Goal: Information Seeking & Learning: Check status

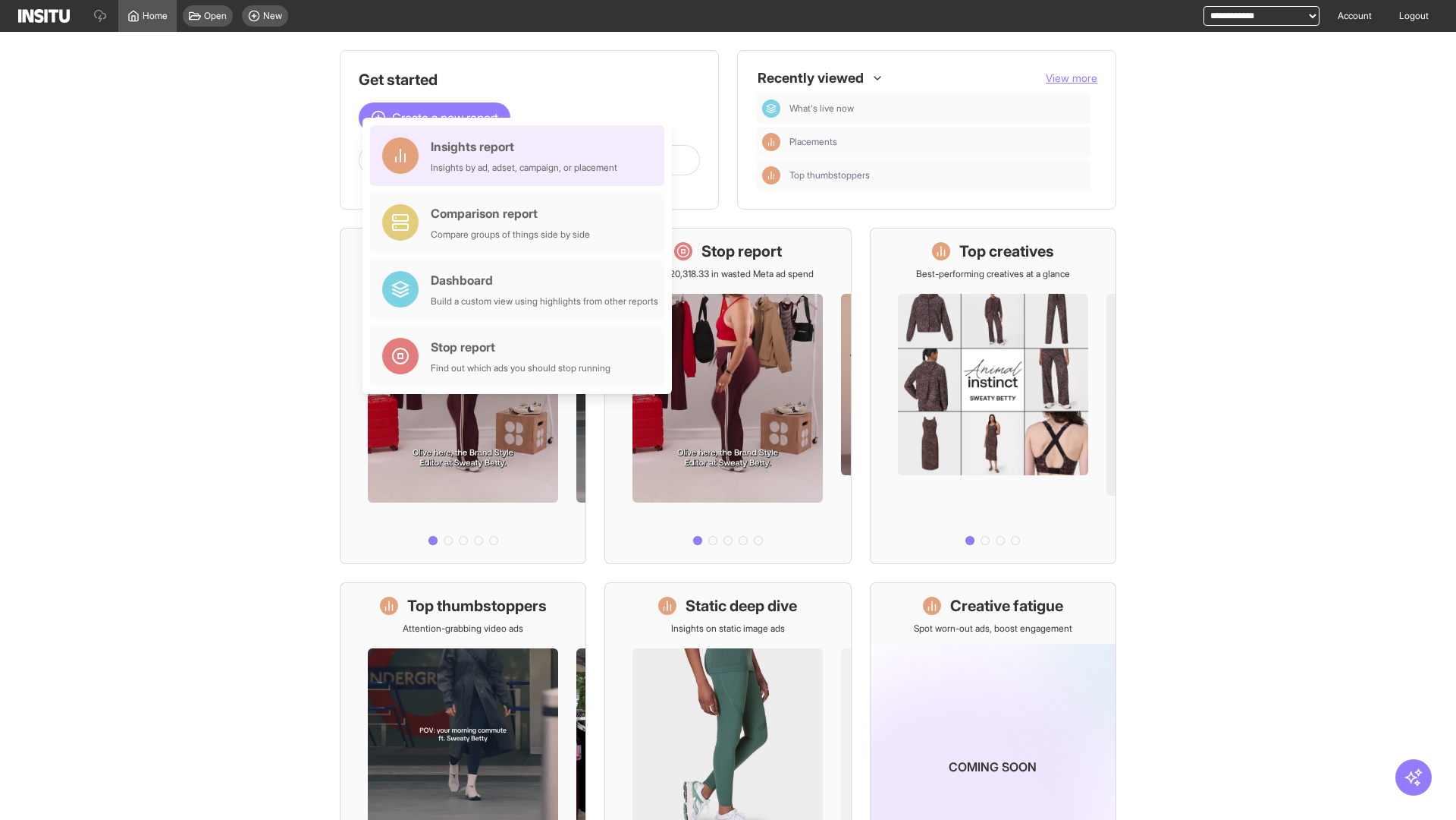
click at [521, 155] on div "Insights report Insights by ad, adset, campaign, or placement" at bounding box center [524, 155] width 186 height 36
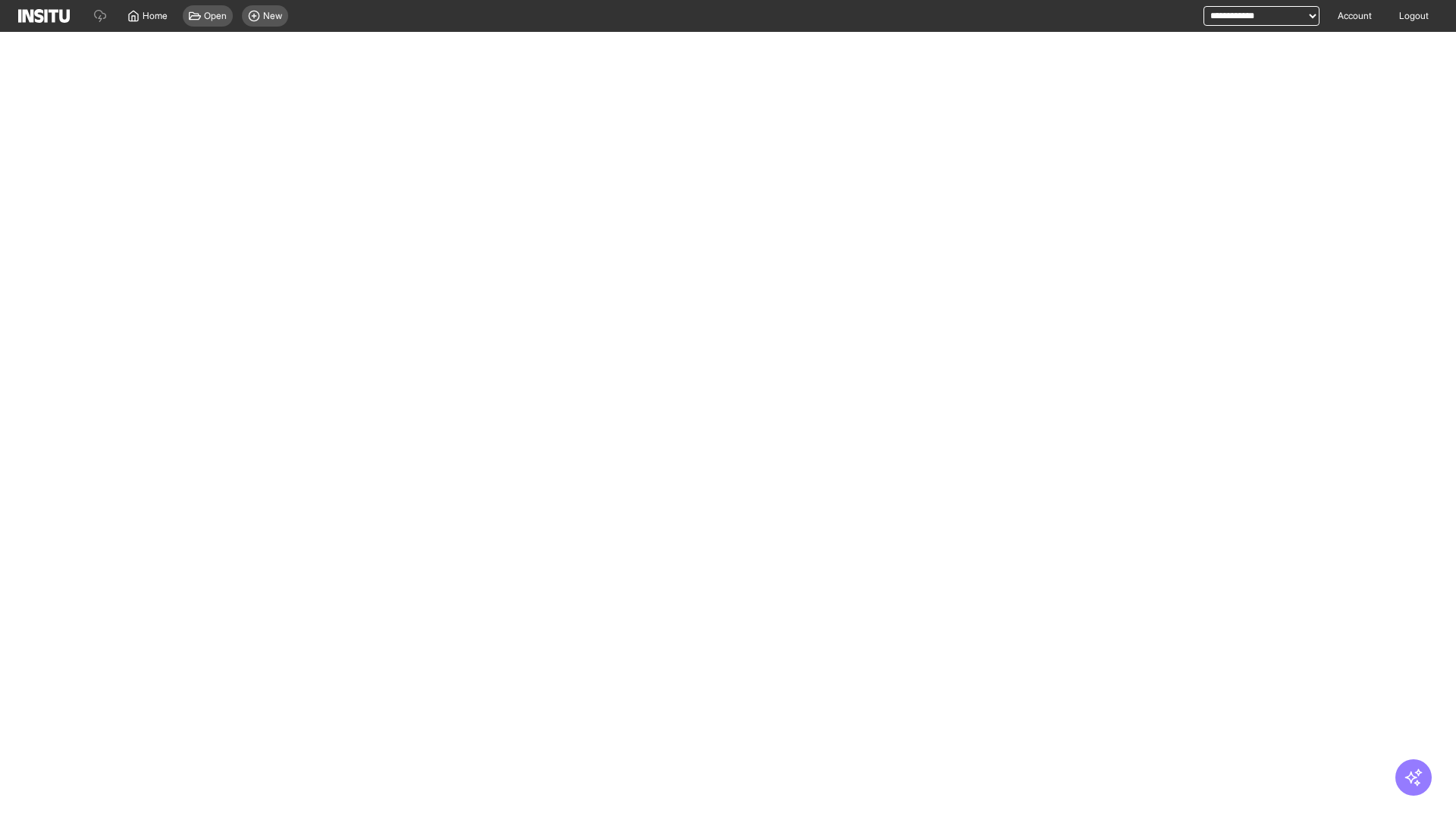
select select "**"
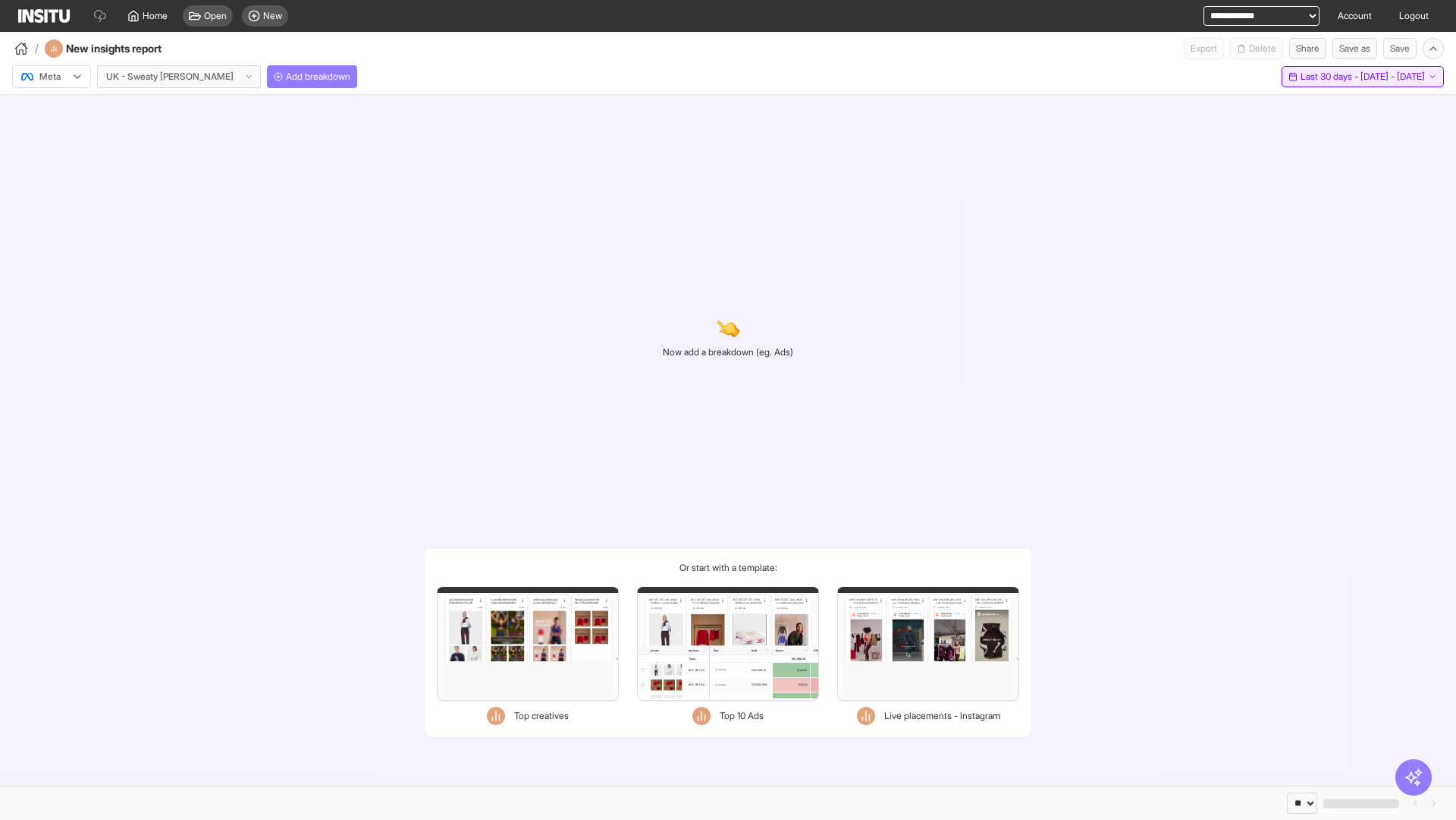
click at [1331, 76] on span "Last 30 days - [DATE] - [DATE]" at bounding box center [1363, 76] width 124 height 12
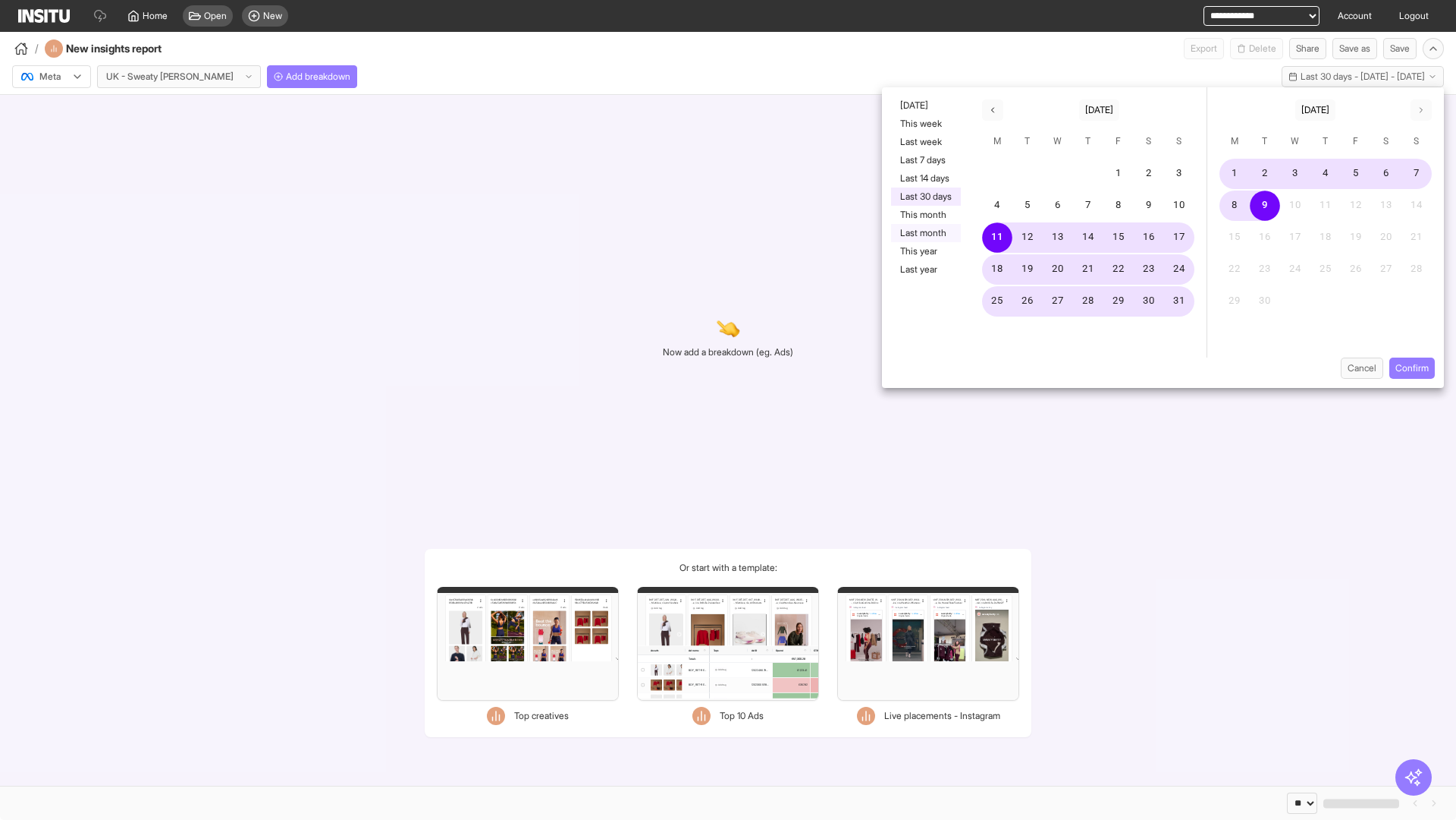
click at [924, 233] on button "Last month" at bounding box center [925, 233] width 70 height 18
